Goal: Obtain resource: Download file/media

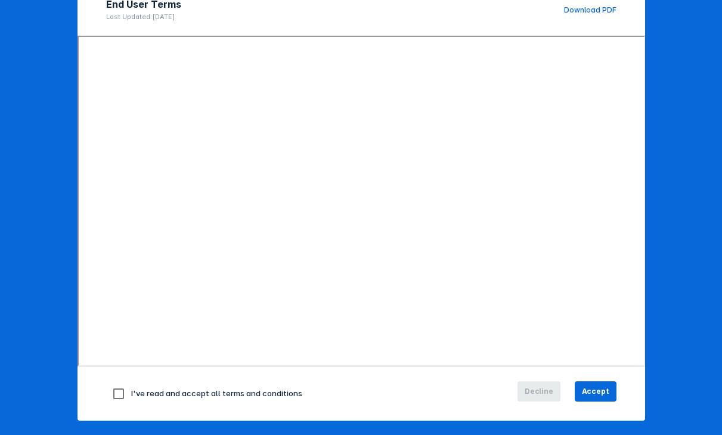
scroll to position [134, 0]
click at [120, 394] on input "checkbox" at bounding box center [118, 393] width 25 height 25
checkbox input "true"
click at [599, 384] on button "Accept" at bounding box center [596, 391] width 42 height 20
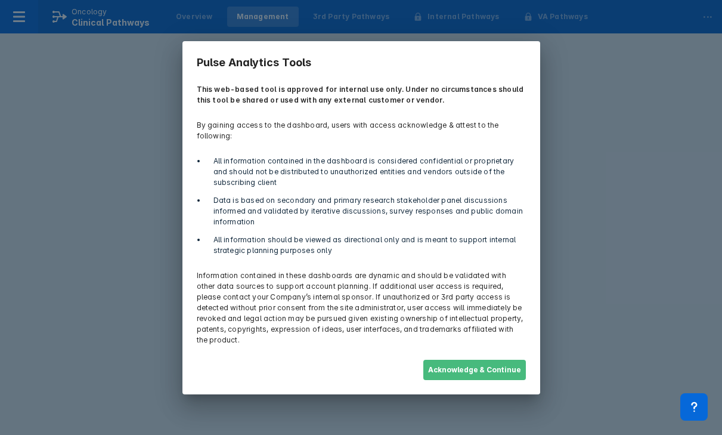
click at [463, 370] on button "Acknowledge & Continue" at bounding box center [475, 370] width 103 height 20
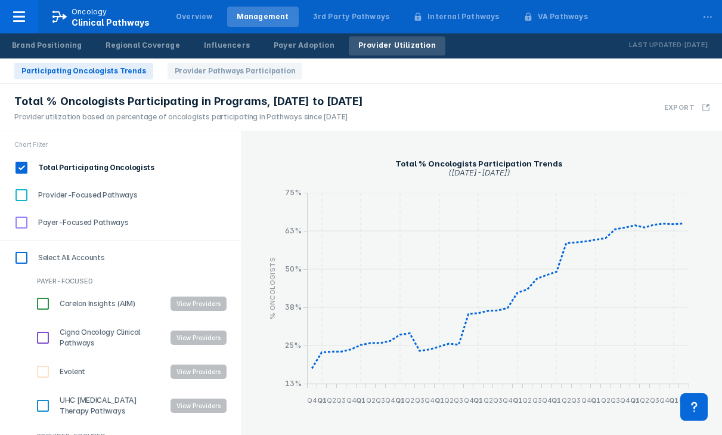
click at [21, 189] on input "Provider-Focused Pathways" at bounding box center [21, 195] width 20 height 20
checkbox input "true"
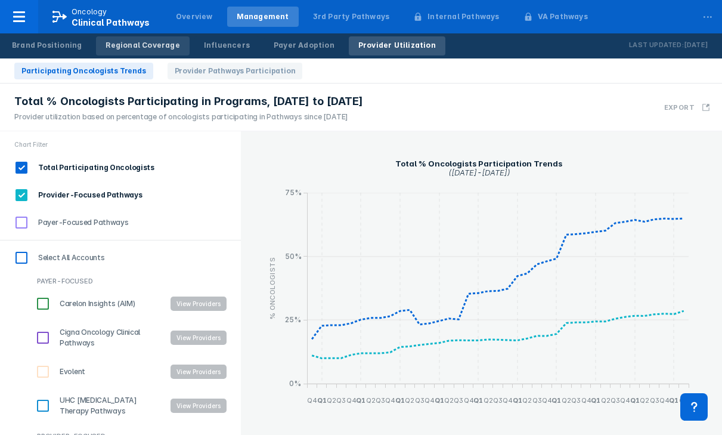
click at [126, 39] on link "Regional Coverage" at bounding box center [142, 45] width 93 height 19
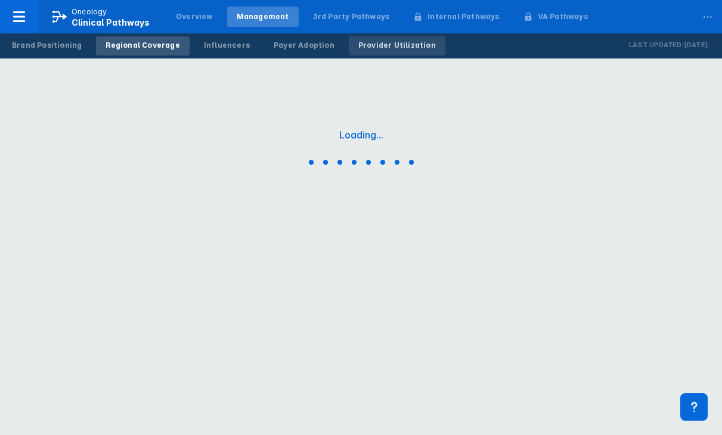
click at [357, 39] on link "Provider Utilization" at bounding box center [397, 45] width 97 height 19
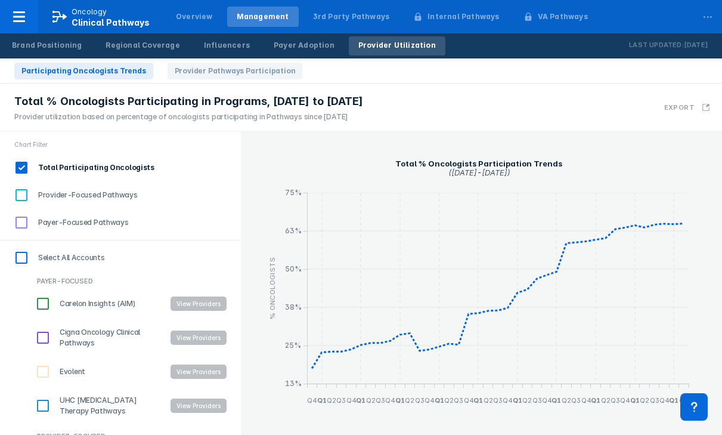
click at [357, 40] on link "Provider Utilization" at bounding box center [397, 45] width 97 height 19
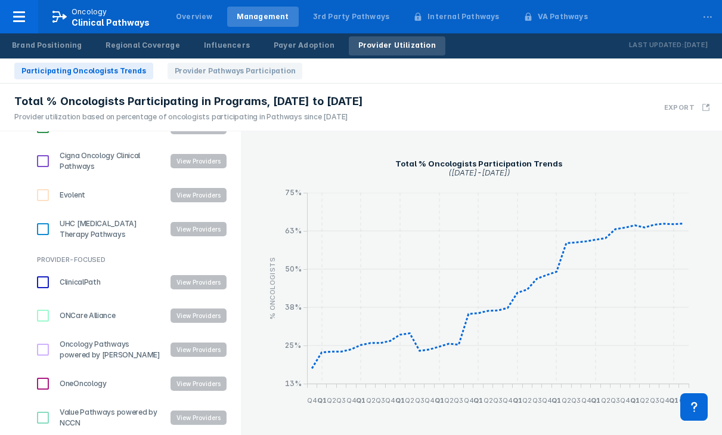
scroll to position [177, 0]
click at [34, 421] on input "Value Pathways powered by NCCN" at bounding box center [43, 417] width 20 height 20
checkbox input "true"
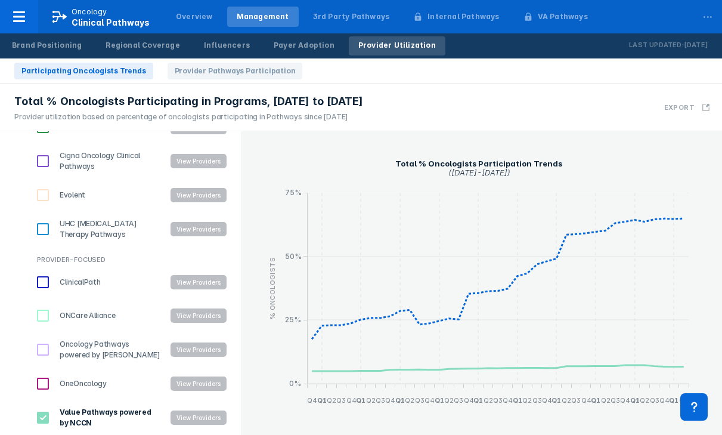
click at [187, 419] on button "View Providers" at bounding box center [199, 417] width 56 height 14
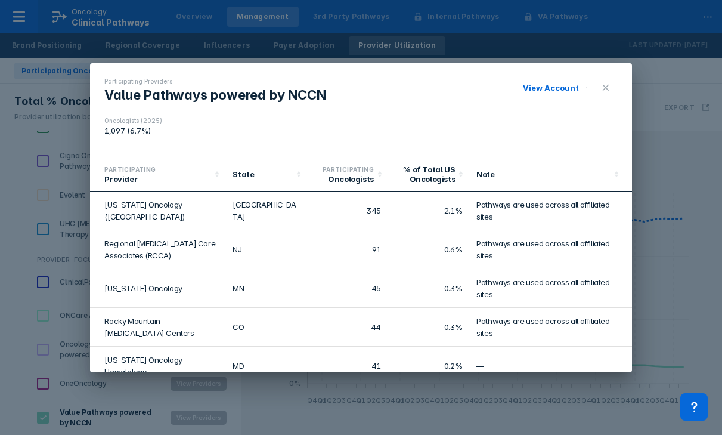
scroll to position [0, 0]
click at [560, 89] on link "View Account" at bounding box center [551, 88] width 56 height 10
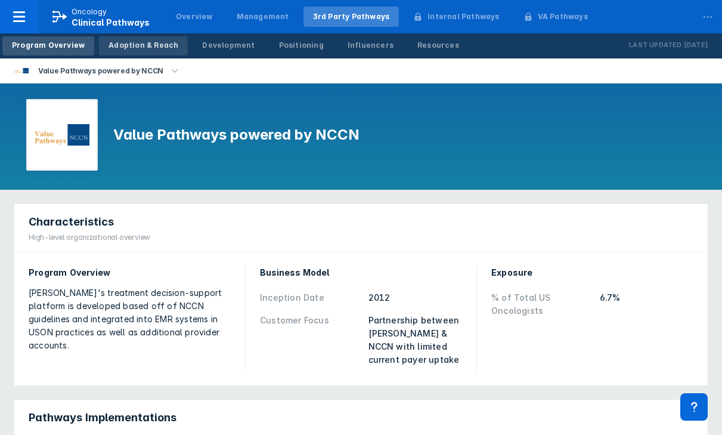
click at [155, 48] on div "Adoption & Reach" at bounding box center [144, 45] width 70 height 11
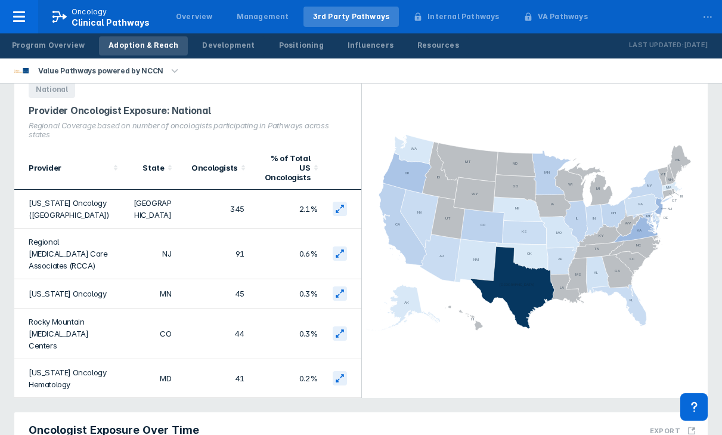
scroll to position [71, 0]
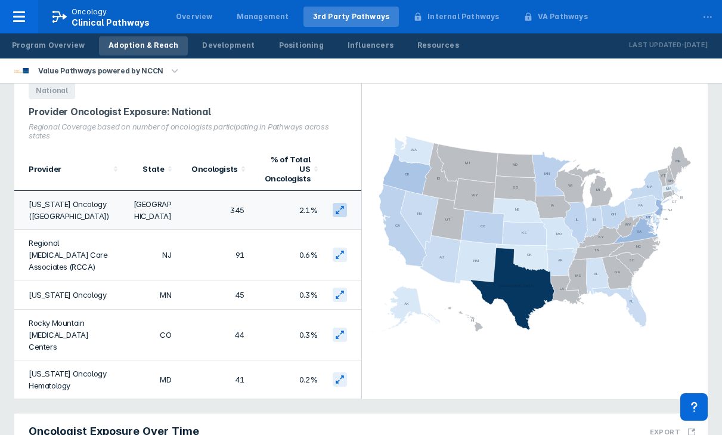
click at [341, 205] on icon at bounding box center [340, 210] width 10 height 10
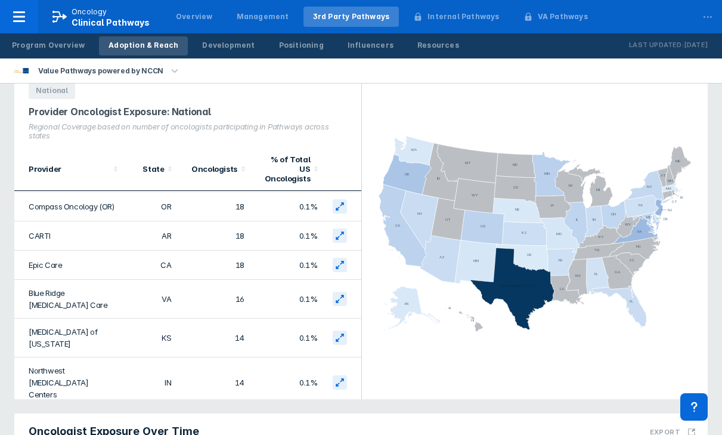
scroll to position [573, 0]
click at [345, 375] on button at bounding box center [340, 382] width 14 height 14
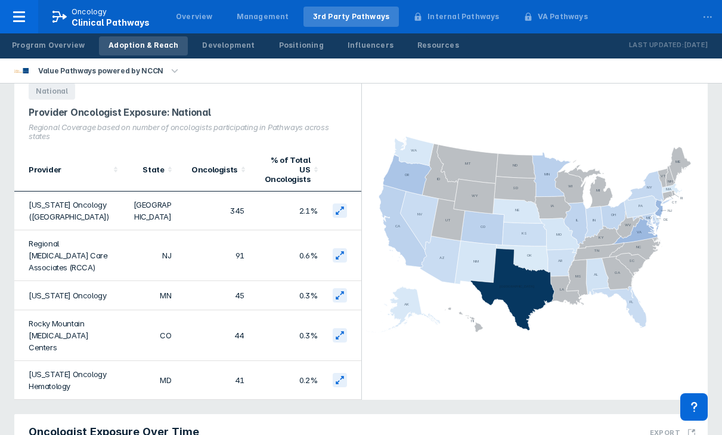
scroll to position [0, 0]
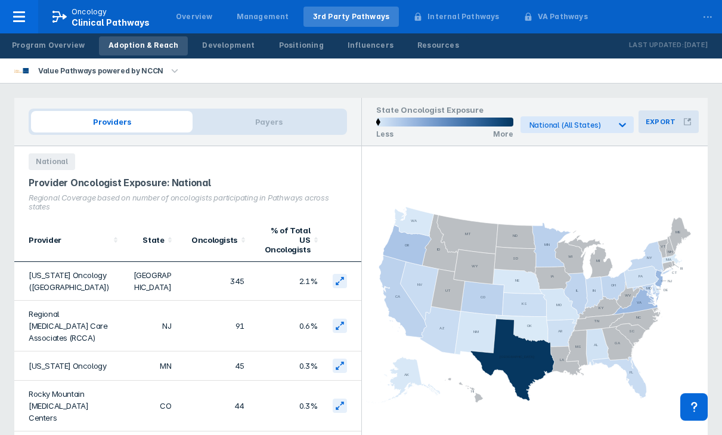
click at [658, 122] on h3 "Export" at bounding box center [661, 122] width 30 height 8
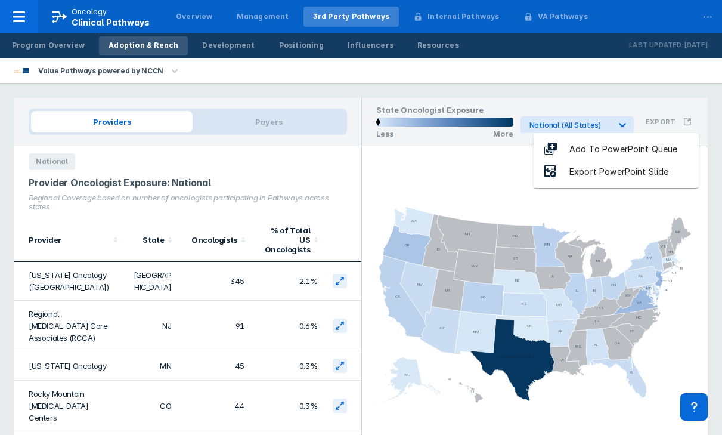
click at [626, 172] on div "Export PowerPoint Slide" at bounding box center [619, 172] width 123 height 14
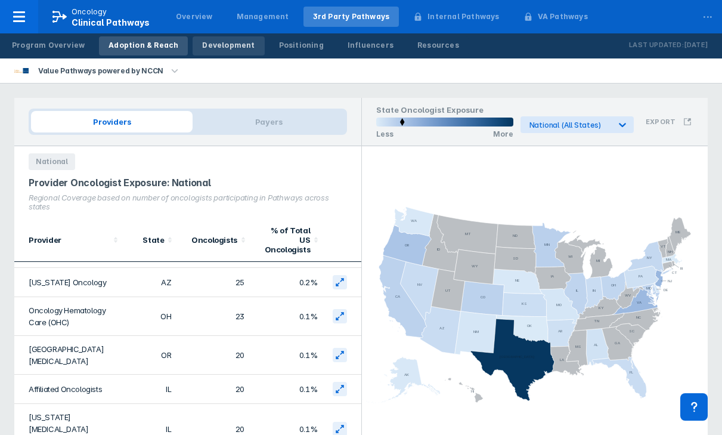
click at [217, 52] on link "Development" at bounding box center [229, 45] width 72 height 19
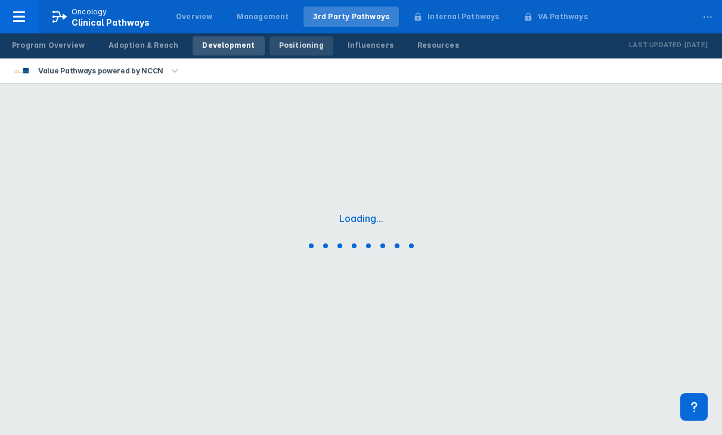
click at [287, 45] on div "Positioning" at bounding box center [301, 45] width 45 height 11
click at [348, 47] on div "Influencers" at bounding box center [371, 45] width 46 height 11
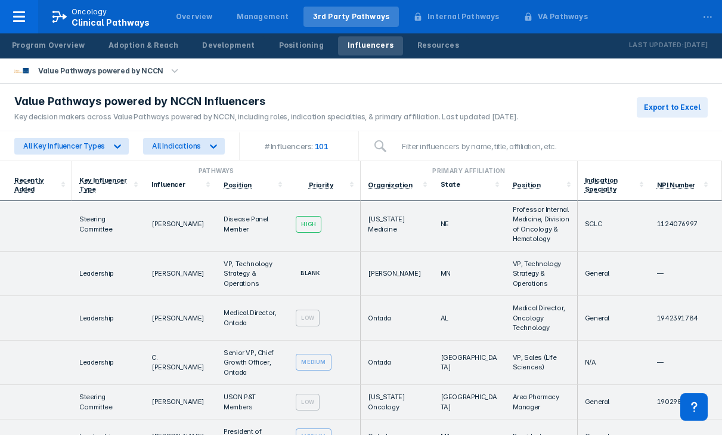
scroll to position [901, 0]
